Goal: Contribute content: Contribute content

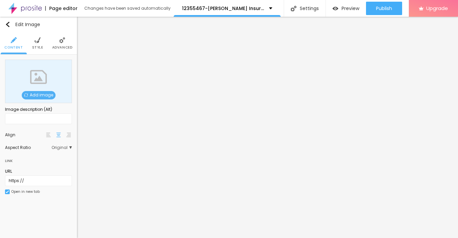
click at [44, 94] on span "Add image" at bounding box center [39, 95] width 34 height 8
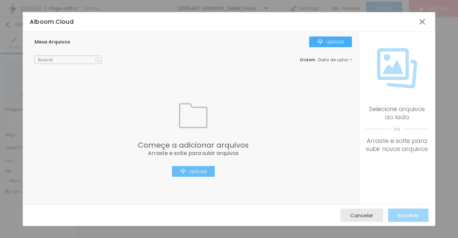
click at [180, 171] on button "Upload" at bounding box center [193, 171] width 43 height 11
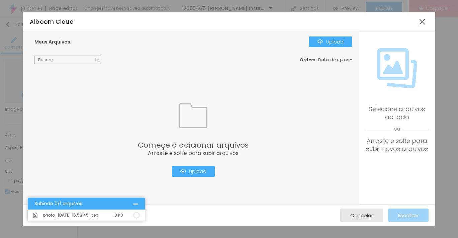
click at [69, 209] on div "photo_[DATE] 16.58.45.jpeg 8 KB" at bounding box center [86, 214] width 117 height 11
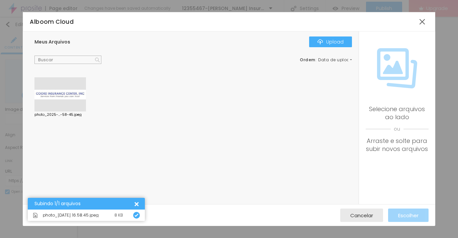
click at [80, 207] on div "Subindo 1/1 arquivos" at bounding box center [86, 204] width 117 height 12
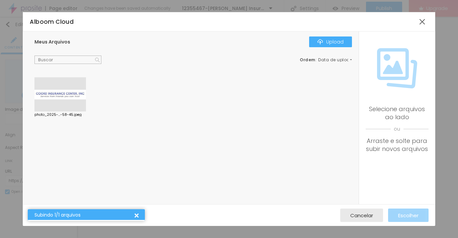
click at [60, 95] on div at bounding box center [60, 94] width 52 height 34
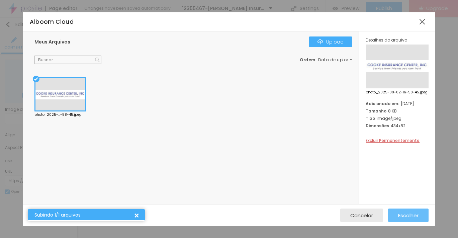
click at [415, 215] on span "Escolher" at bounding box center [408, 215] width 20 height 6
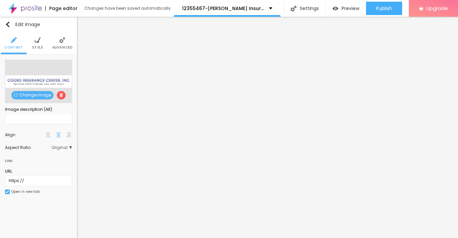
click at [39, 45] on li "Style" at bounding box center [37, 43] width 11 height 22
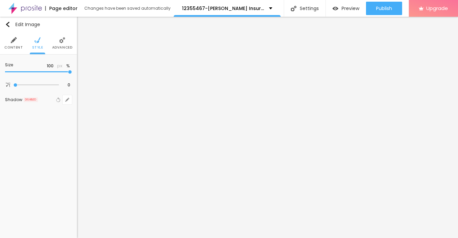
type input "95"
type input "90"
type input "85"
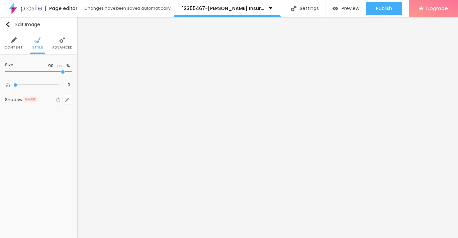
type input "85"
type input "80"
type input "70"
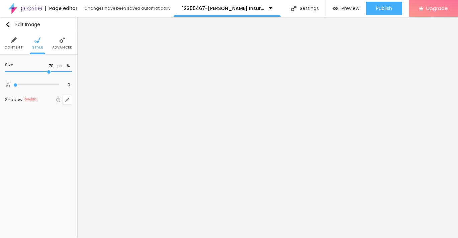
type input "65"
type input "60"
type input "55"
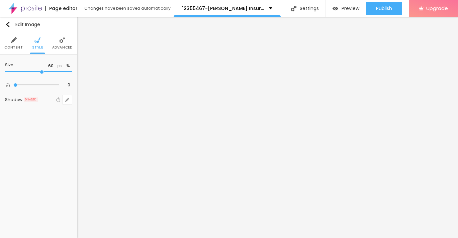
type input "55"
type input "50"
type input "45"
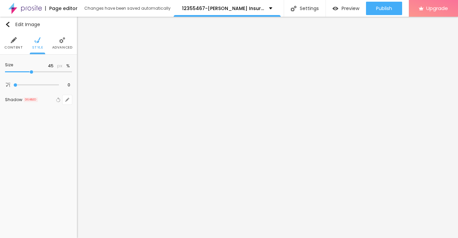
type input "40"
type input "30"
type input "25"
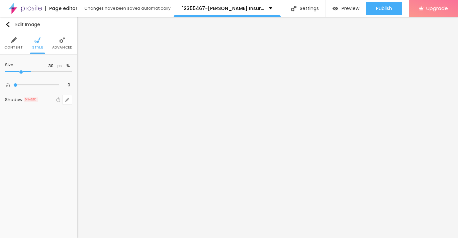
type input "25"
type input "20"
type input "15"
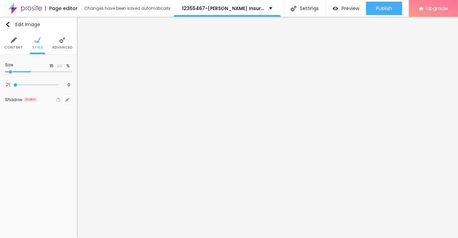
type input "10"
drag, startPoint x: 71, startPoint y: 71, endPoint x: -3, endPoint y: 70, distance: 74.3
type input "10"
click at [5, 70] on input "range" at bounding box center [38, 71] width 67 height 3
type input "15"
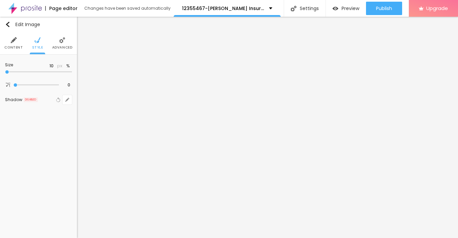
type input "15"
type input "20"
type input "25"
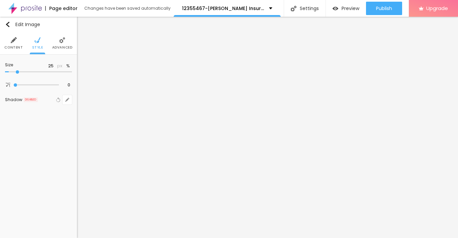
type input "30"
type input "35"
type input "40"
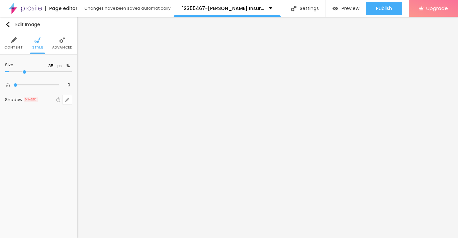
type input "40"
type input "45"
type input "50"
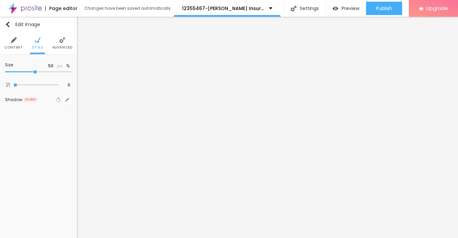
type input "55"
type input "60"
type input "65"
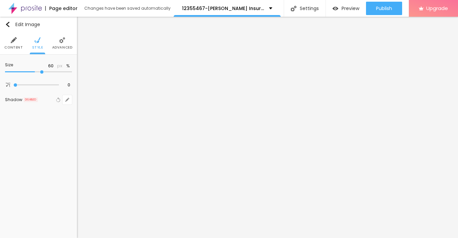
type input "65"
type input "70"
type input "75"
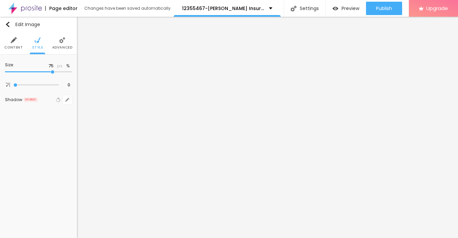
type input "70"
type input "65"
type input "60"
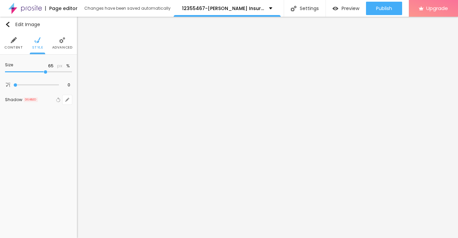
type input "60"
type input "55"
type input "50"
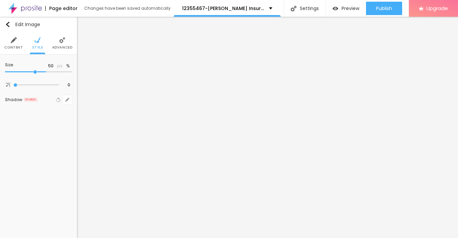
type input "45"
type input "40"
type input "35"
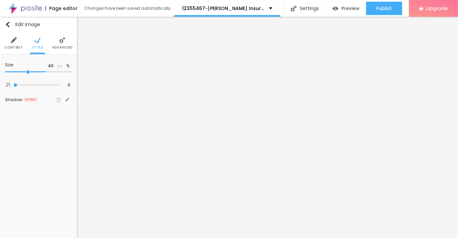
type input "35"
type input "30"
type input "25"
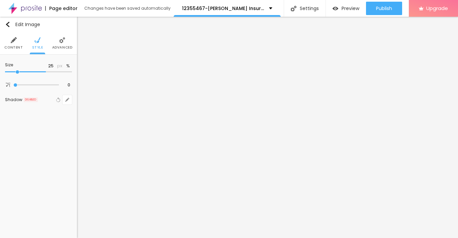
type input "20"
type input "15"
type input "10"
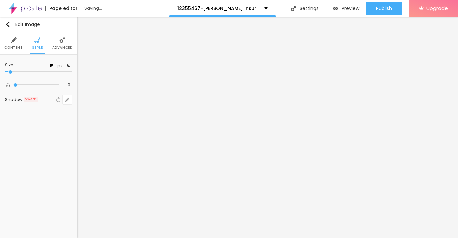
type input "10"
drag, startPoint x: 12, startPoint y: 71, endPoint x: -3, endPoint y: 75, distance: 15.8
click at [5, 74] on input "range" at bounding box center [38, 71] width 67 height 3
click at [10, 26] on div "Edit Image" at bounding box center [22, 24] width 35 height 5
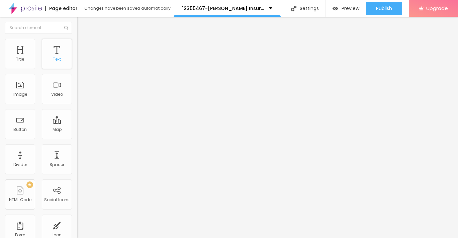
click at [57, 59] on div "Text" at bounding box center [57, 59] width 8 height 5
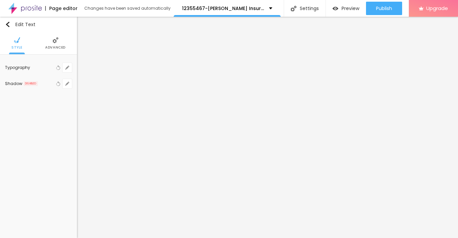
click at [57, 47] on span "Advanced" at bounding box center [55, 47] width 20 height 3
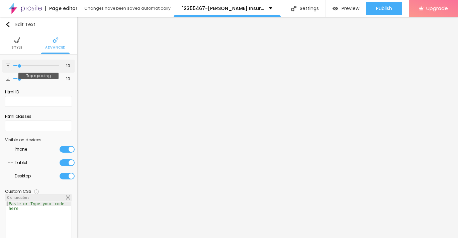
type input "9"
type input "10"
type input "12"
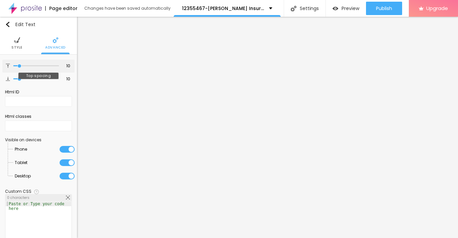
type input "12"
type input "13"
type input "14"
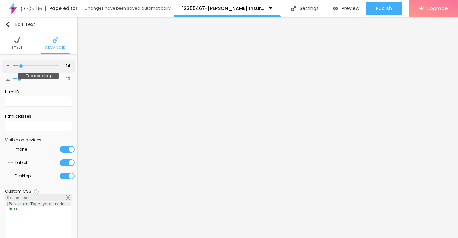
type input "15"
type input "16"
type input "17"
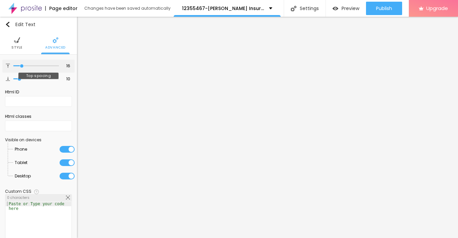
type input "17"
type input "18"
type input "19"
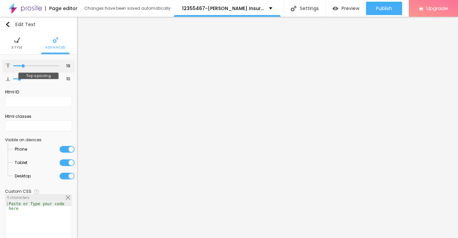
type input "20"
type input "21"
type input "22"
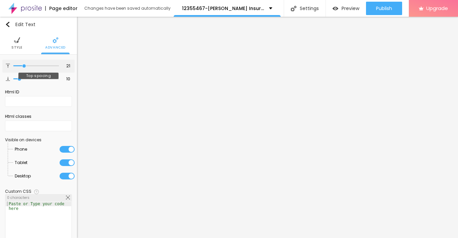
type input "22"
type input "23"
type input "24"
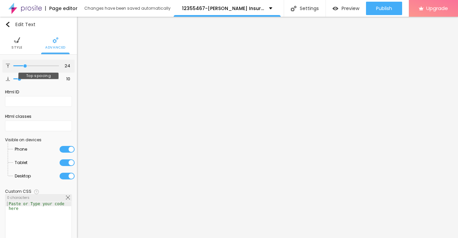
type input "25"
type input "26"
type input "27"
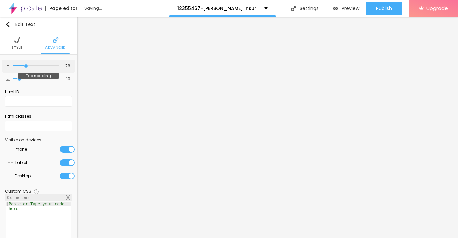
type input "27"
type input "26"
type input "25"
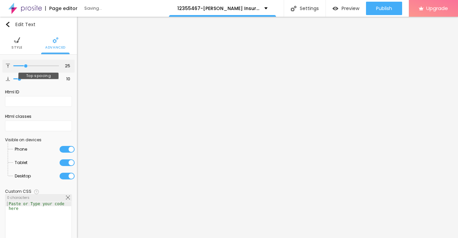
type input "24"
type input "25"
drag, startPoint x: 19, startPoint y: 66, endPoint x: 26, endPoint y: 66, distance: 6.7
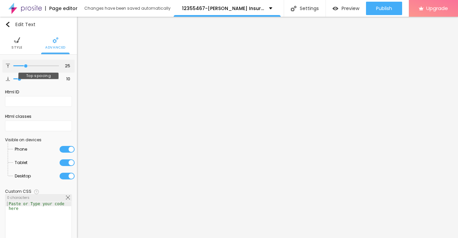
type input "25"
click at [26, 66] on input "range" at bounding box center [36, 65] width 46 height 3
click at [9, 24] on img "button" at bounding box center [7, 24] width 5 height 5
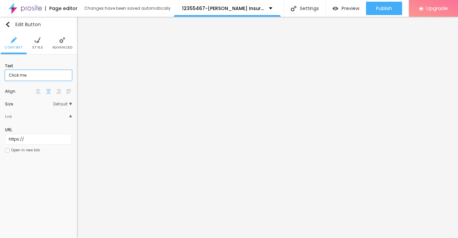
click at [23, 76] on input "Click me" at bounding box center [38, 75] width 67 height 11
paste input "→ VIEW DOCUMENT HERE"
type input "→ VIEW DOCUMENT HERE"
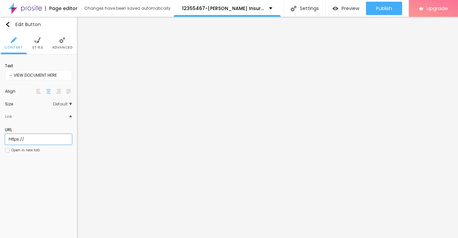
click at [25, 138] on input "https://" at bounding box center [38, 139] width 67 height 11
paste input "[URL][DOMAIN_NAME]"
type input "[URL][DOMAIN_NAME]"
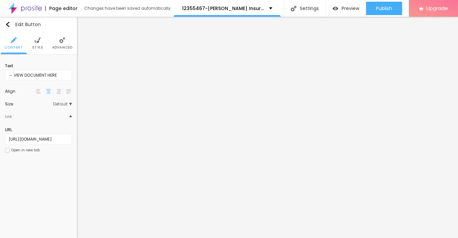
click at [37, 49] on span "Style" at bounding box center [37, 47] width 11 height 3
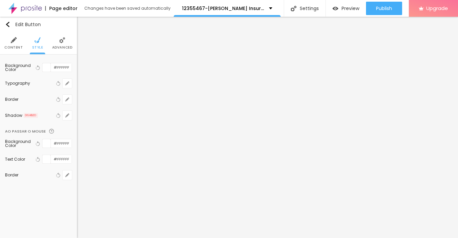
click at [64, 37] on img at bounding box center [62, 40] width 6 height 6
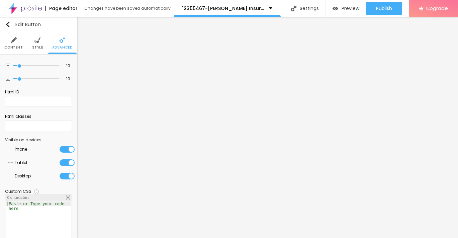
click at [38, 44] on li "Style" at bounding box center [37, 43] width 11 height 22
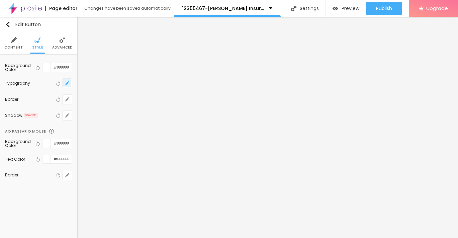
click at [65, 83] on icon "button" at bounding box center [67, 83] width 4 height 4
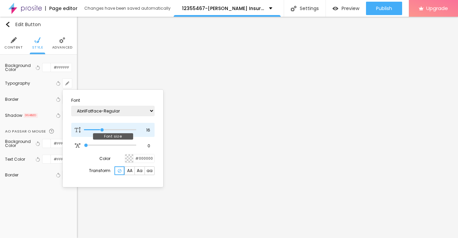
type input "17"
type input "18"
type input "19"
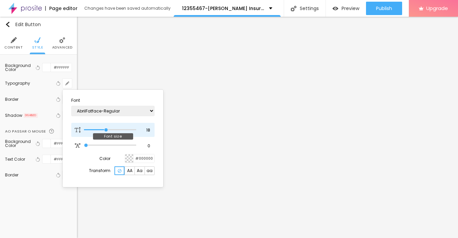
type input "19"
type input "20"
type input "21"
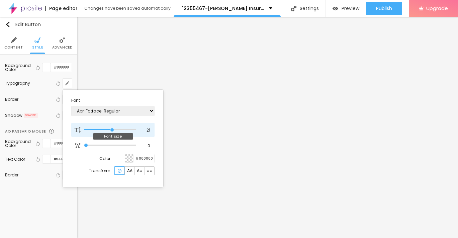
type input "22"
drag, startPoint x: 104, startPoint y: 131, endPoint x: 114, endPoint y: 130, distance: 10.1
type input "22"
click at [114, 130] on input "range" at bounding box center [110, 129] width 52 height 3
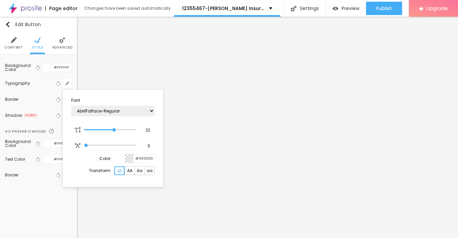
click at [215, 156] on div at bounding box center [229, 119] width 458 height 238
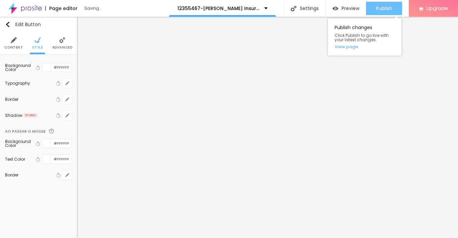
click at [378, 4] on div "Publish" at bounding box center [384, 8] width 16 height 13
